Goal: Task Accomplishment & Management: Manage account settings

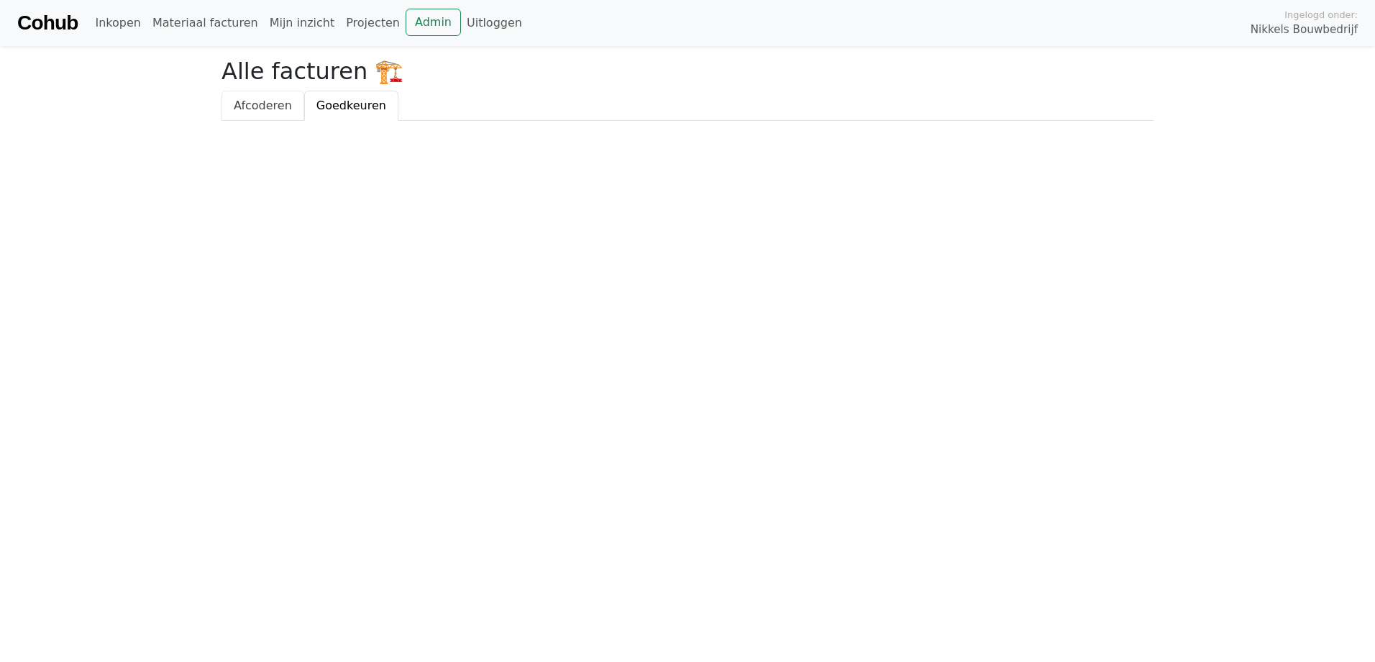
click at [262, 114] on link "Afcoderen" at bounding box center [263, 106] width 83 height 30
click at [345, 105] on span "Goedkeuren" at bounding box center [352, 106] width 70 height 14
